Goal: Task Accomplishment & Management: Manage account settings

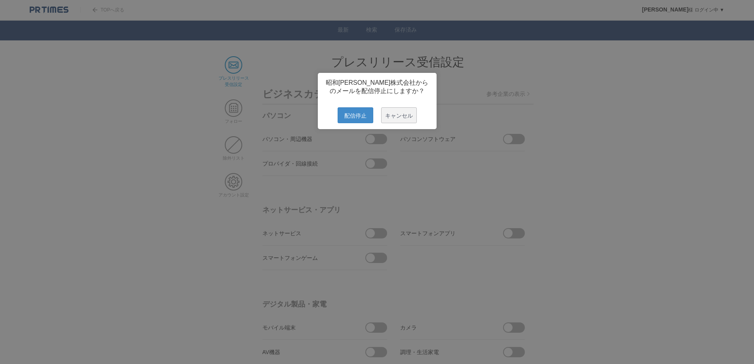
click at [347, 116] on span "配信停止" at bounding box center [355, 115] width 36 height 16
click at [345, 121] on span "配信停止" at bounding box center [355, 115] width 36 height 16
click at [351, 121] on span "配信停止" at bounding box center [355, 115] width 36 height 16
click at [358, 114] on span "配信停止" at bounding box center [355, 115] width 36 height 16
click at [350, 116] on span "配信停止" at bounding box center [355, 115] width 36 height 16
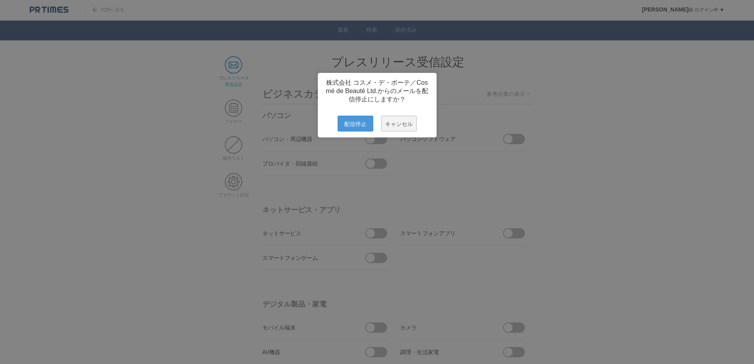
click at [349, 131] on span "配信停止" at bounding box center [355, 124] width 36 height 16
click at [347, 130] on span "配信停止" at bounding box center [355, 124] width 36 height 16
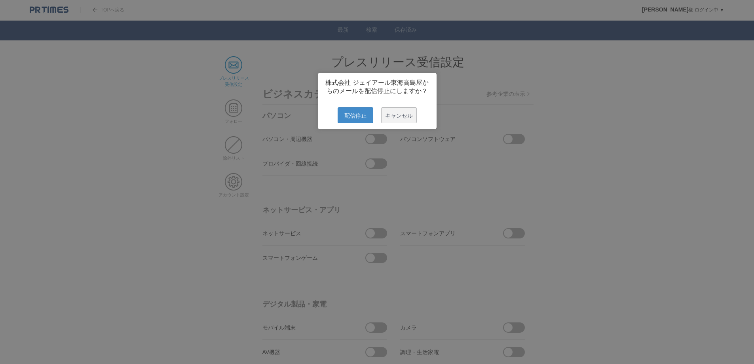
click at [351, 116] on span "配信停止" at bounding box center [355, 115] width 36 height 16
click at [356, 115] on span "配信停止" at bounding box center [355, 115] width 36 height 16
click at [349, 118] on span "配信停止" at bounding box center [355, 115] width 36 height 16
